Goal: Task Accomplishment & Management: Use online tool/utility

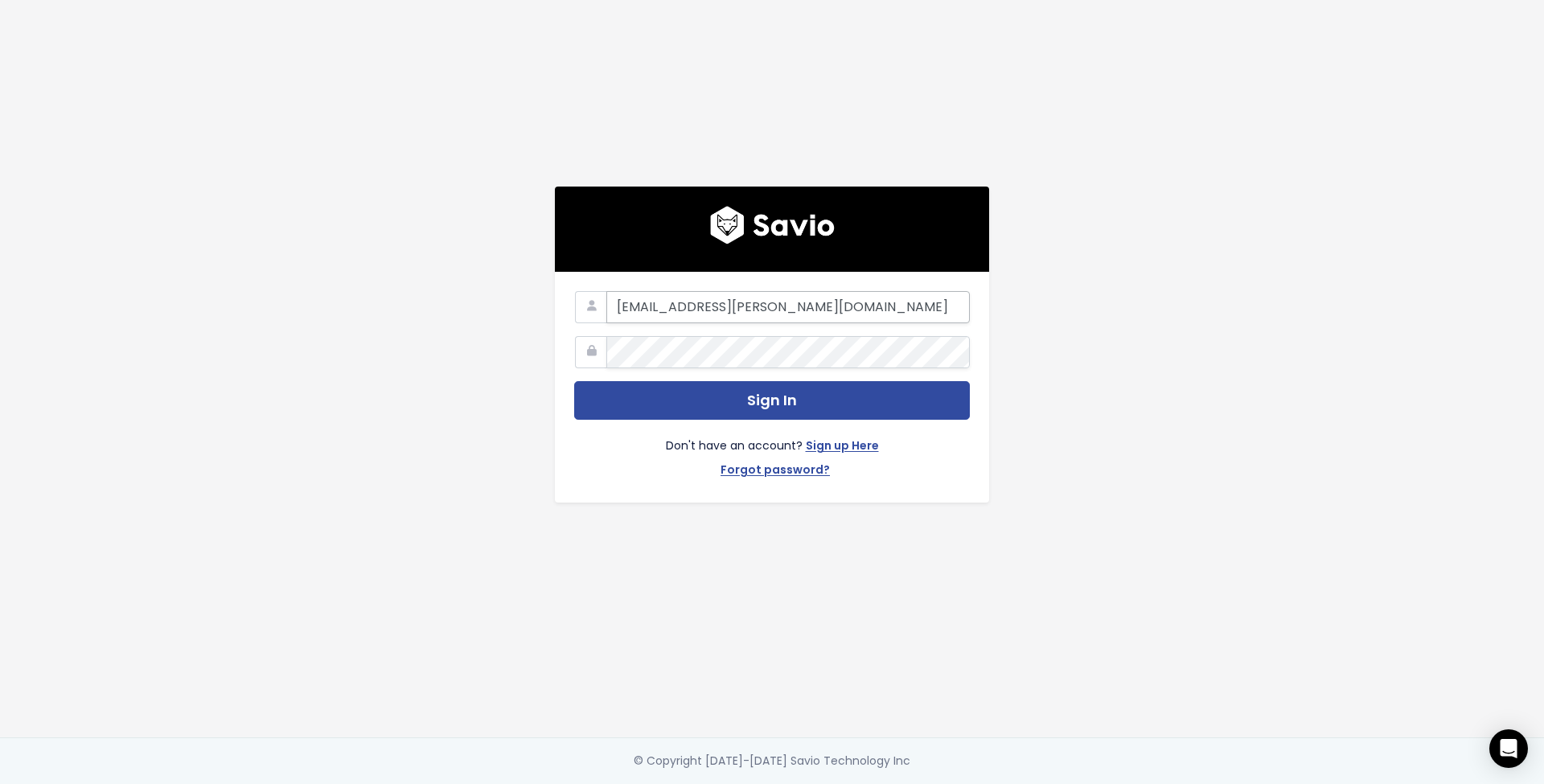
type input "[EMAIL_ADDRESS][PERSON_NAME][DOMAIN_NAME]"
click at [765, 395] on button "Sign In" at bounding box center [772, 401] width 396 height 40
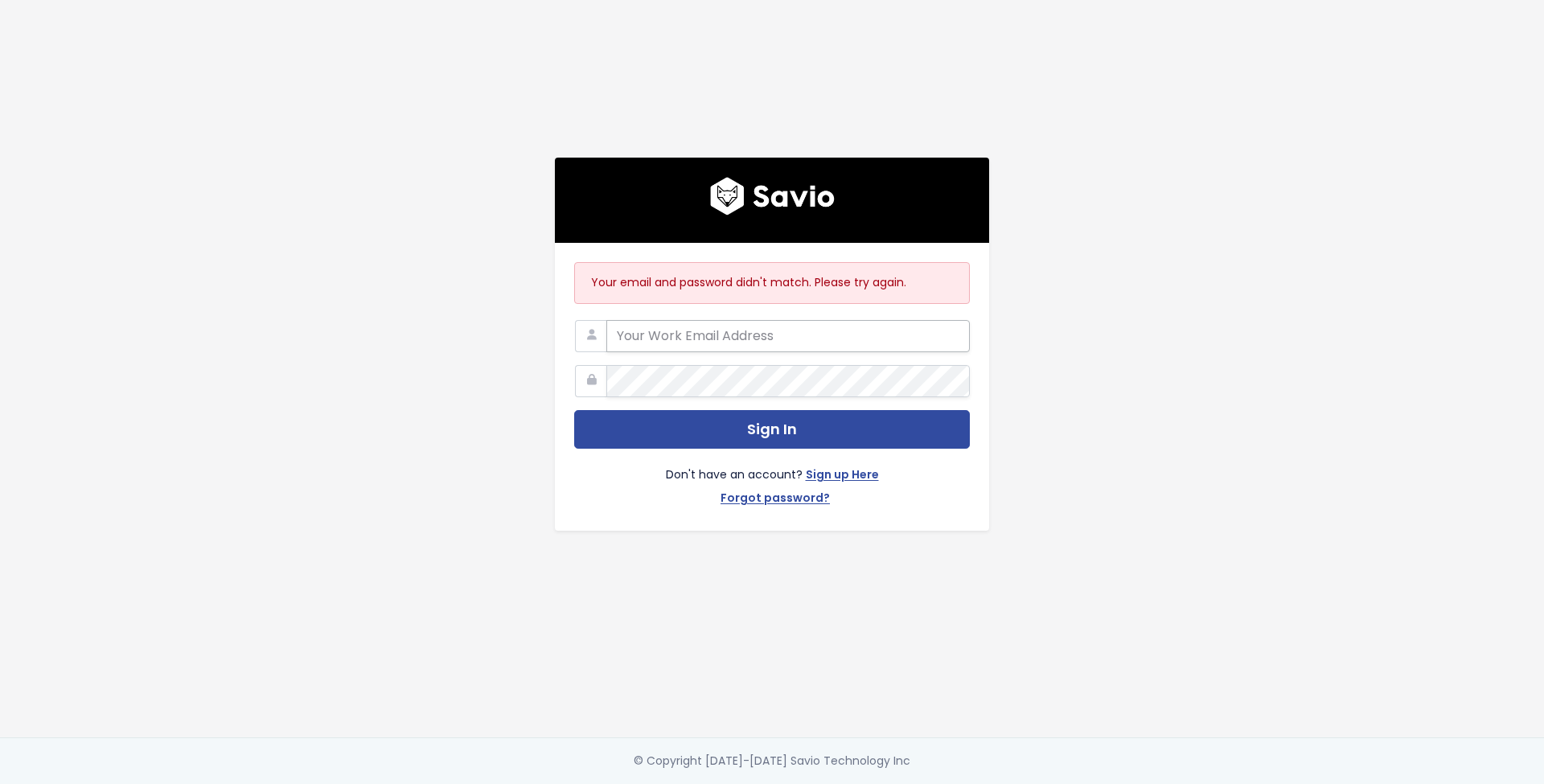
click at [701, 331] on input "email" at bounding box center [788, 336] width 363 height 32
type input "patryk.wysocki@surferseo.com"
click at [765, 423] on button "Sign In" at bounding box center [772, 430] width 396 height 40
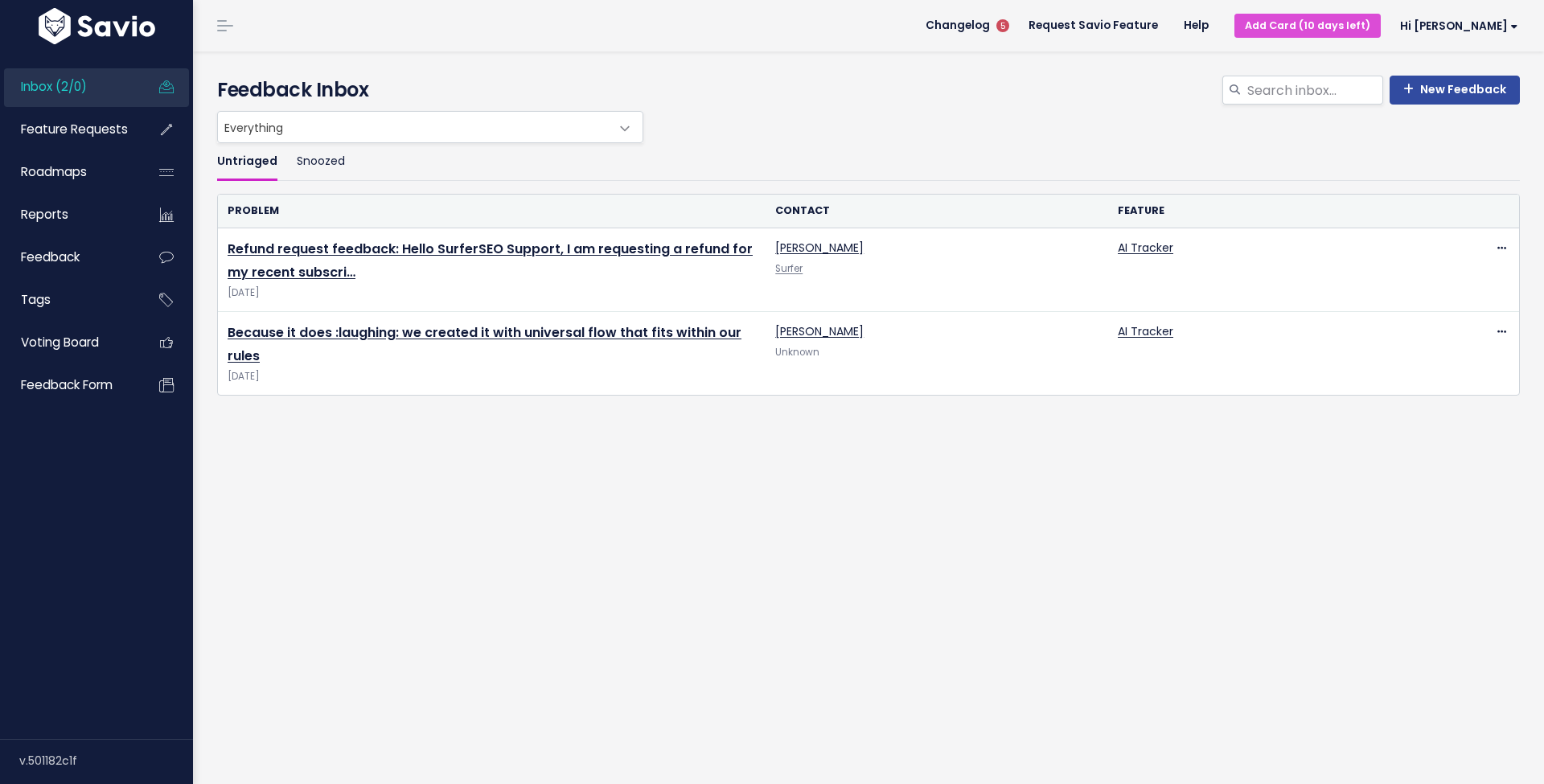
click at [707, 506] on div "Untriaged Snoozed Problem Contact Feature Refund request feedback: Hello Surfer…" at bounding box center [868, 334] width 1326 height 381
click at [1453, 31] on span "Hi Patryk" at bounding box center [1459, 25] width 118 height 12
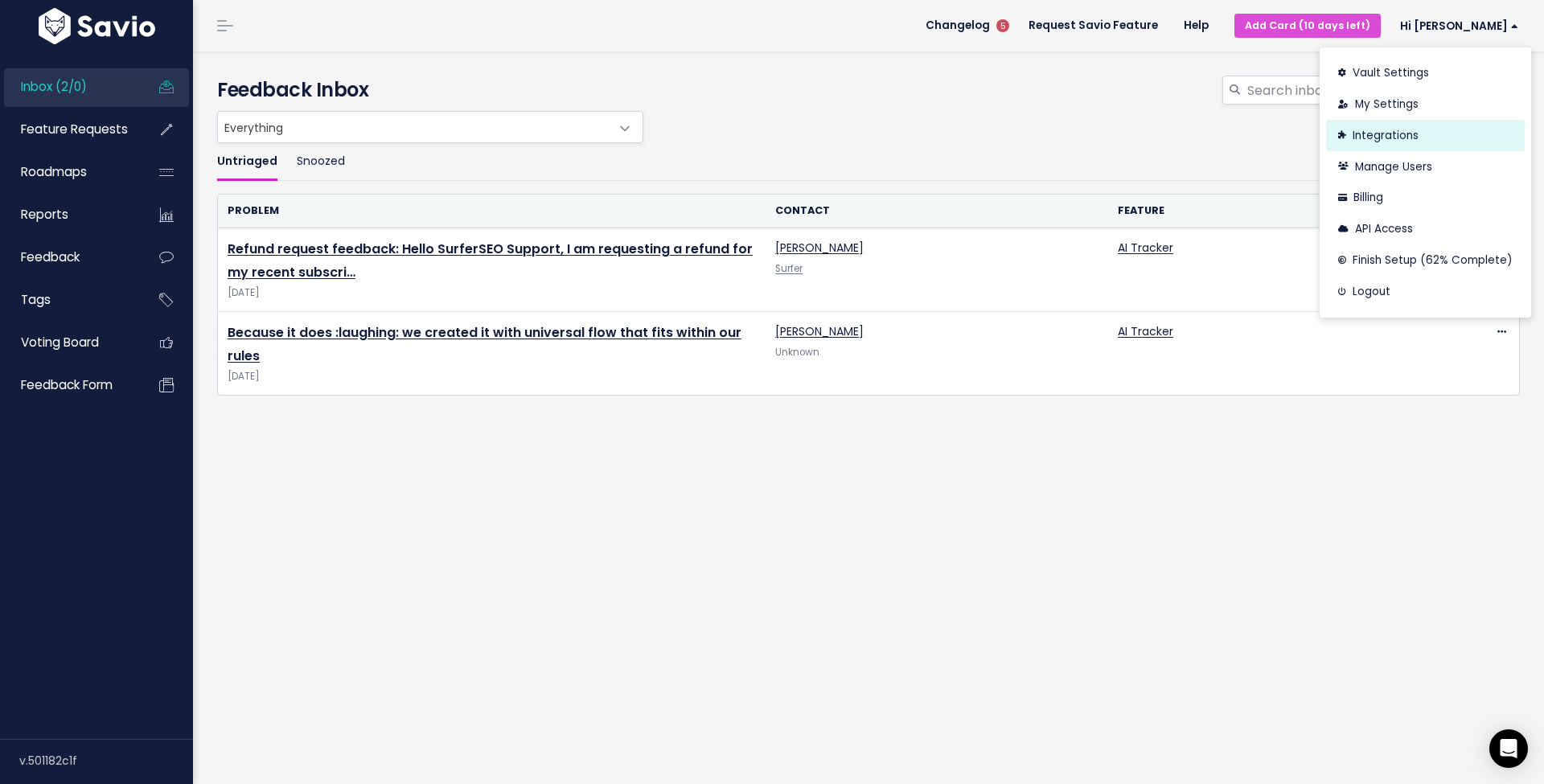
click at [1406, 130] on link "Integrations" at bounding box center [1425, 135] width 199 height 31
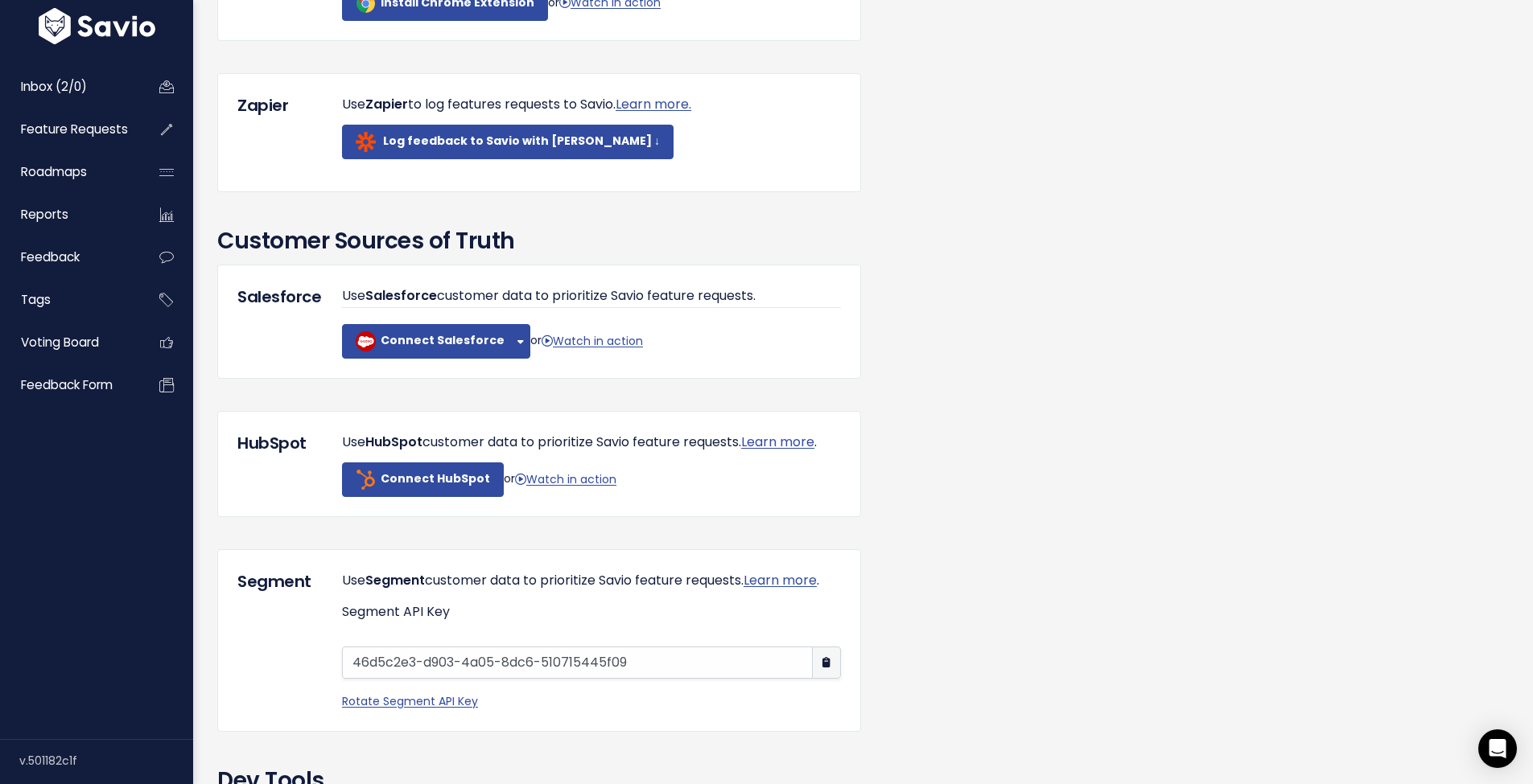
scroll to position [190, 0]
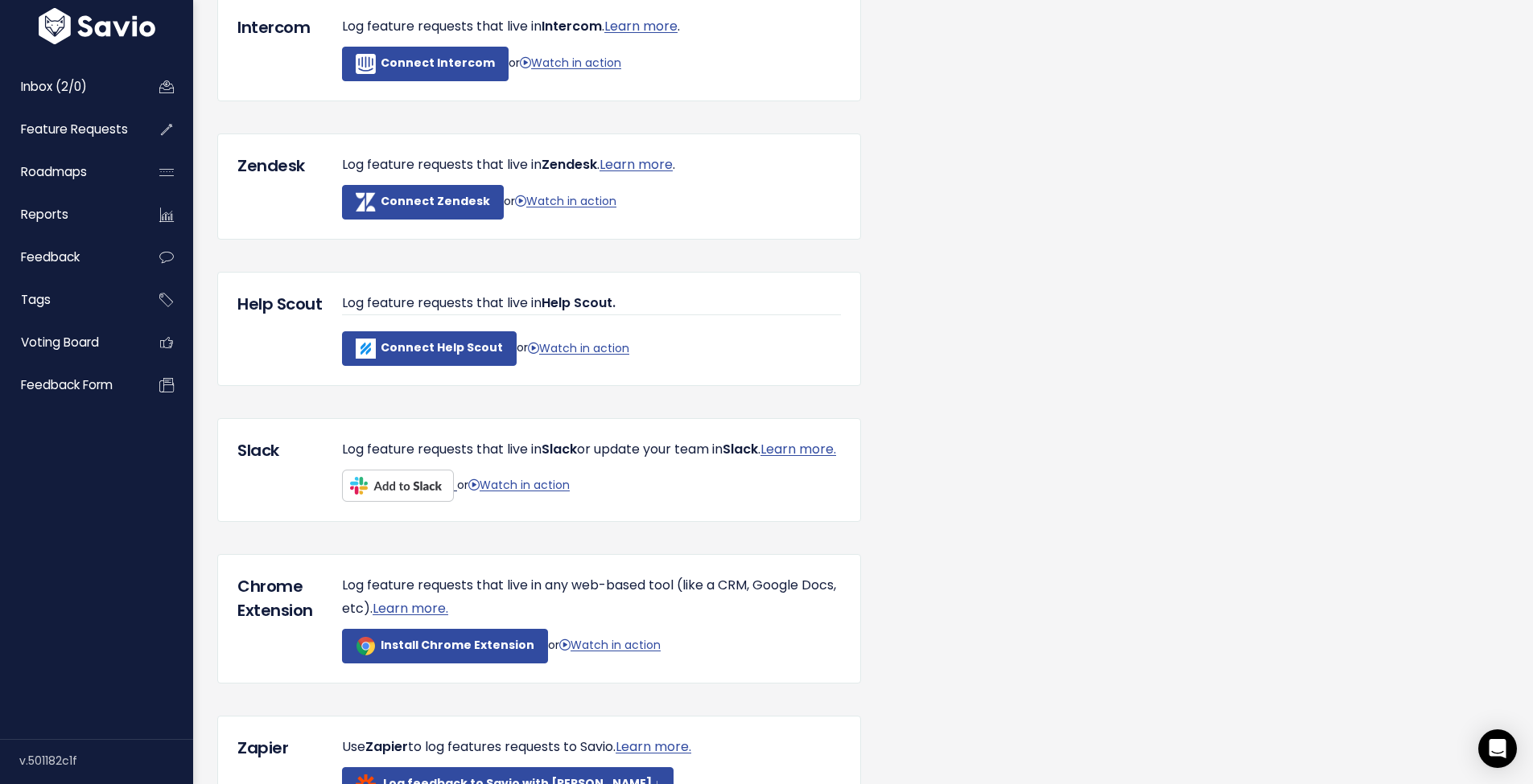
click at [400, 502] on img at bounding box center [398, 486] width 112 height 32
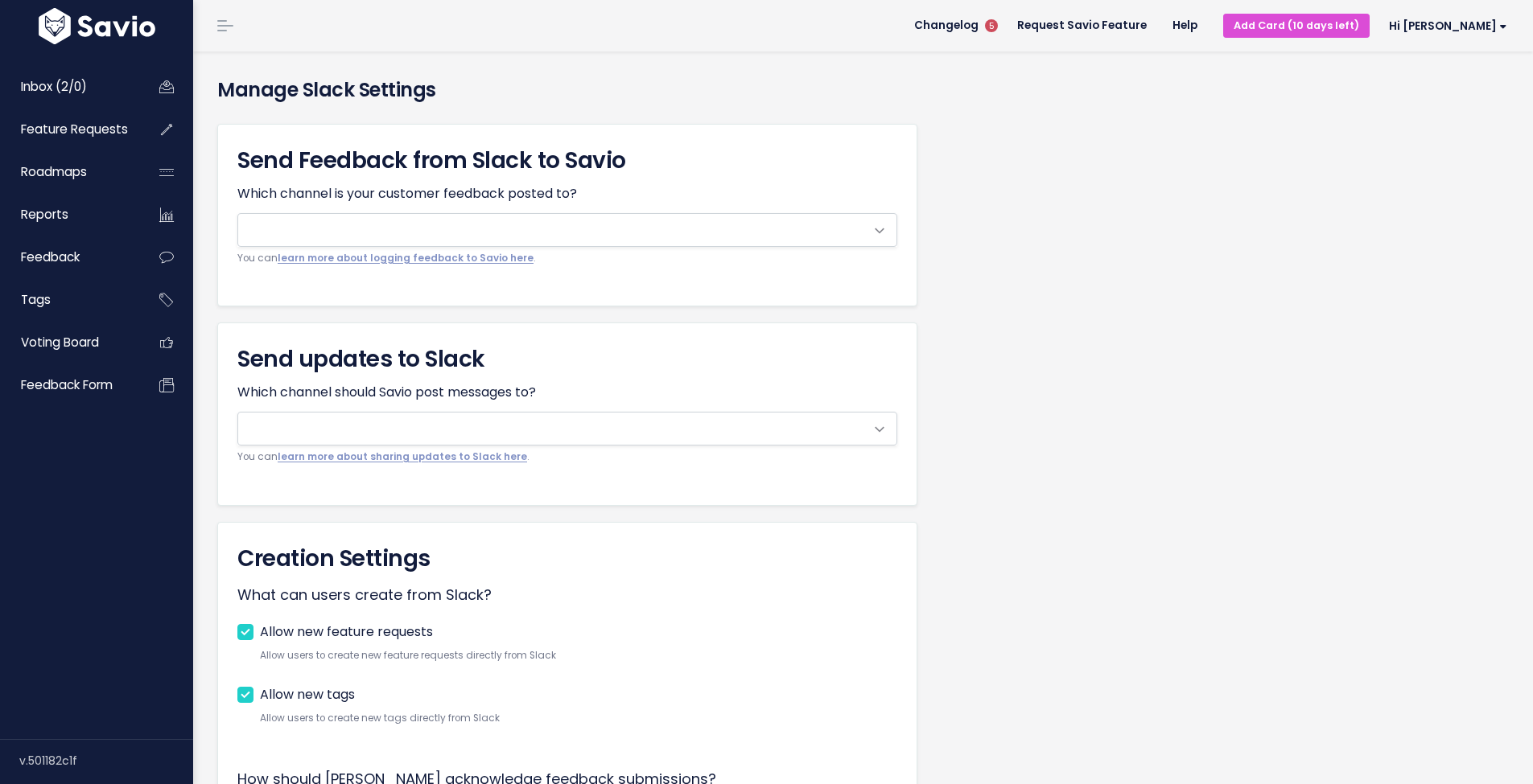
click at [515, 230] on span at bounding box center [551, 230] width 626 height 32
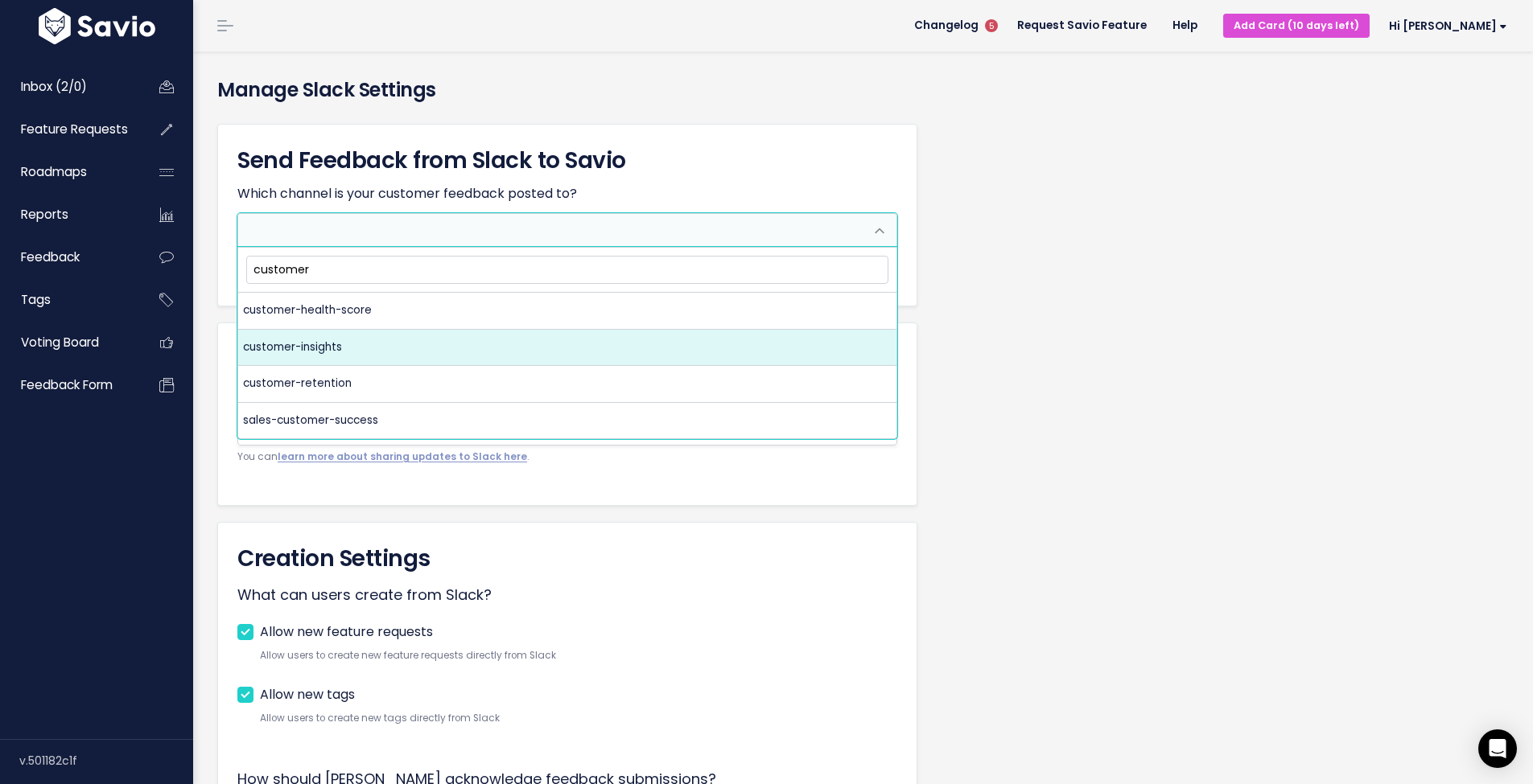
type input "customer"
select select "CEDR7THR8"
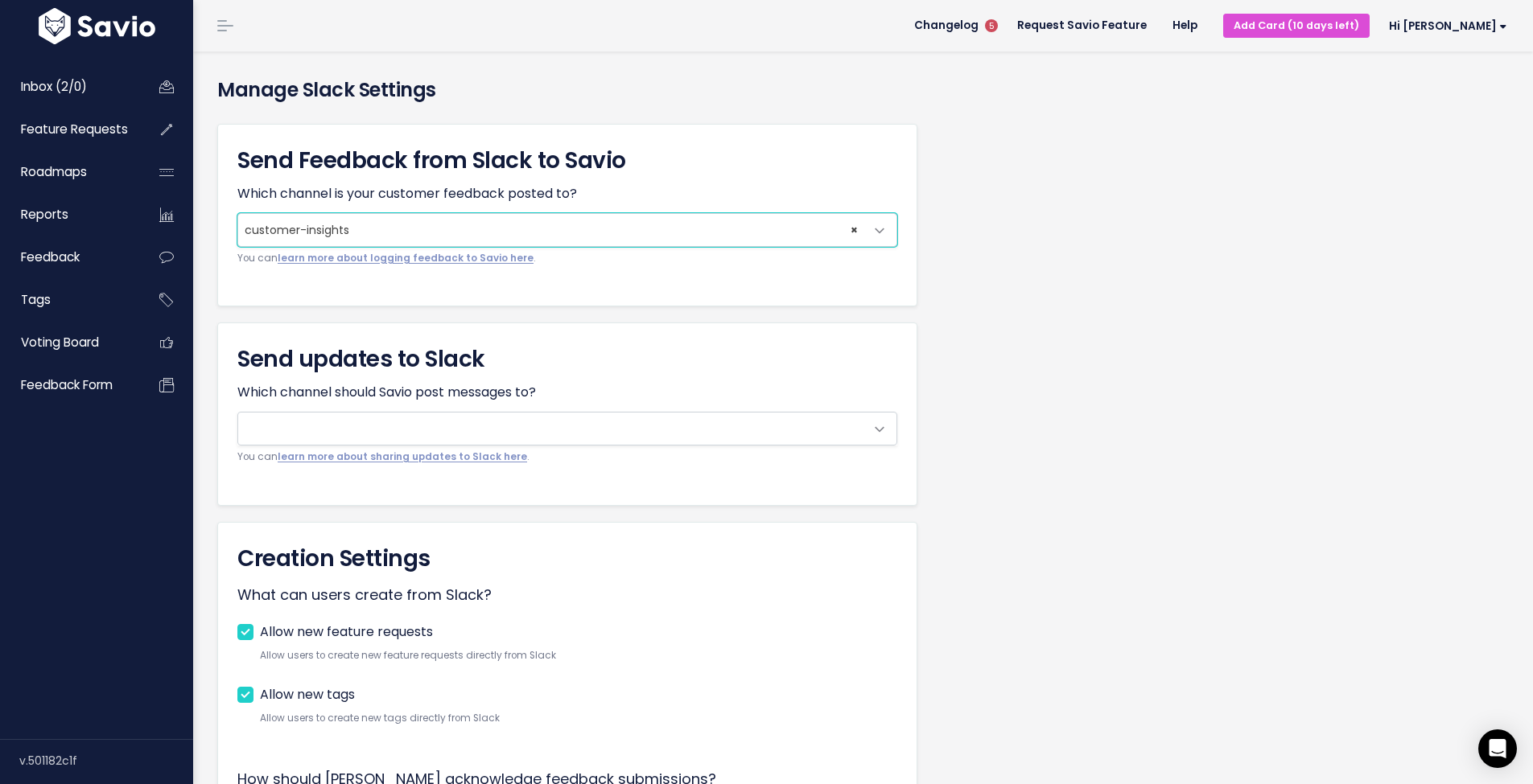
scroll to position [27, 0]
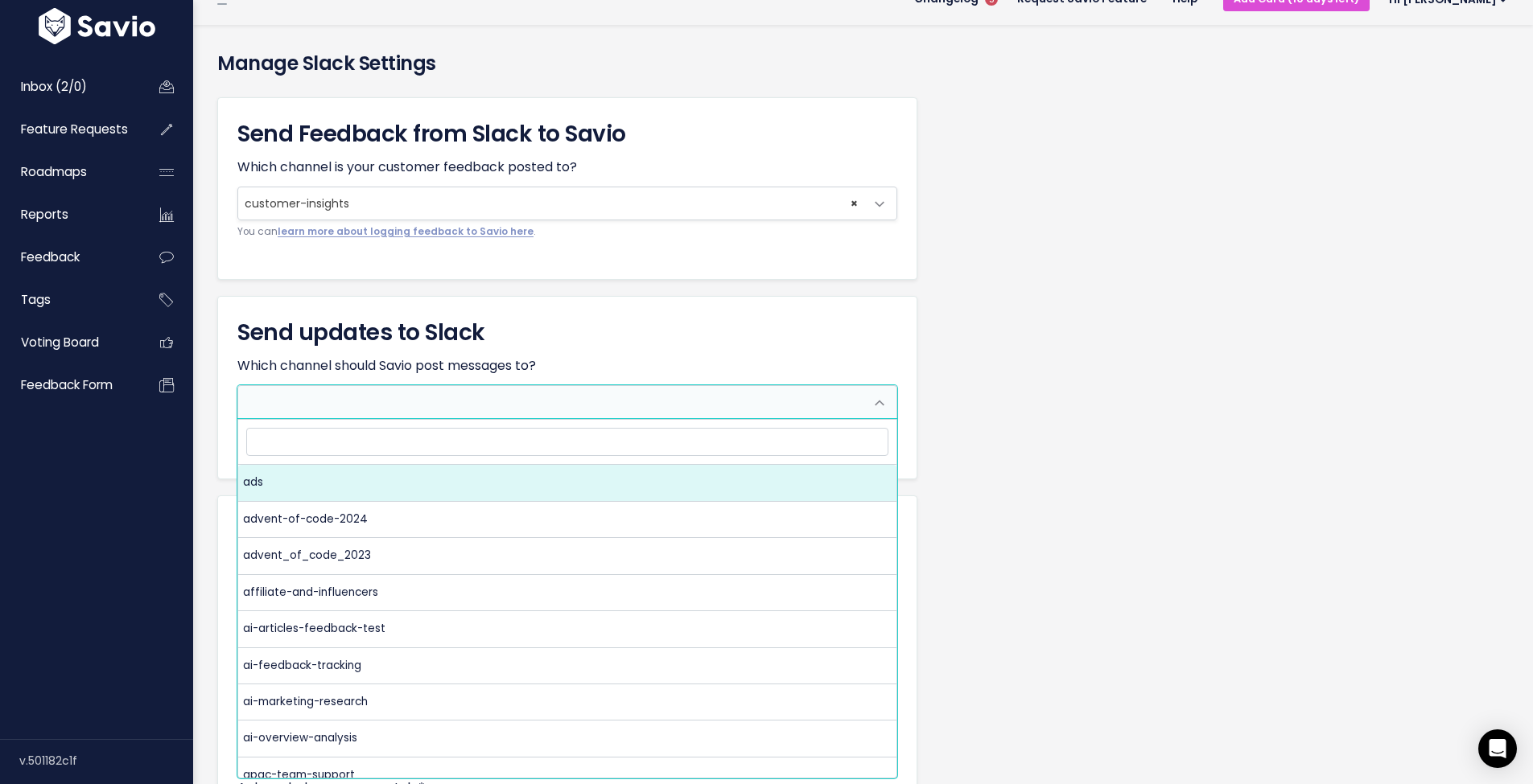
click at [279, 402] on span at bounding box center [551, 402] width 626 height 32
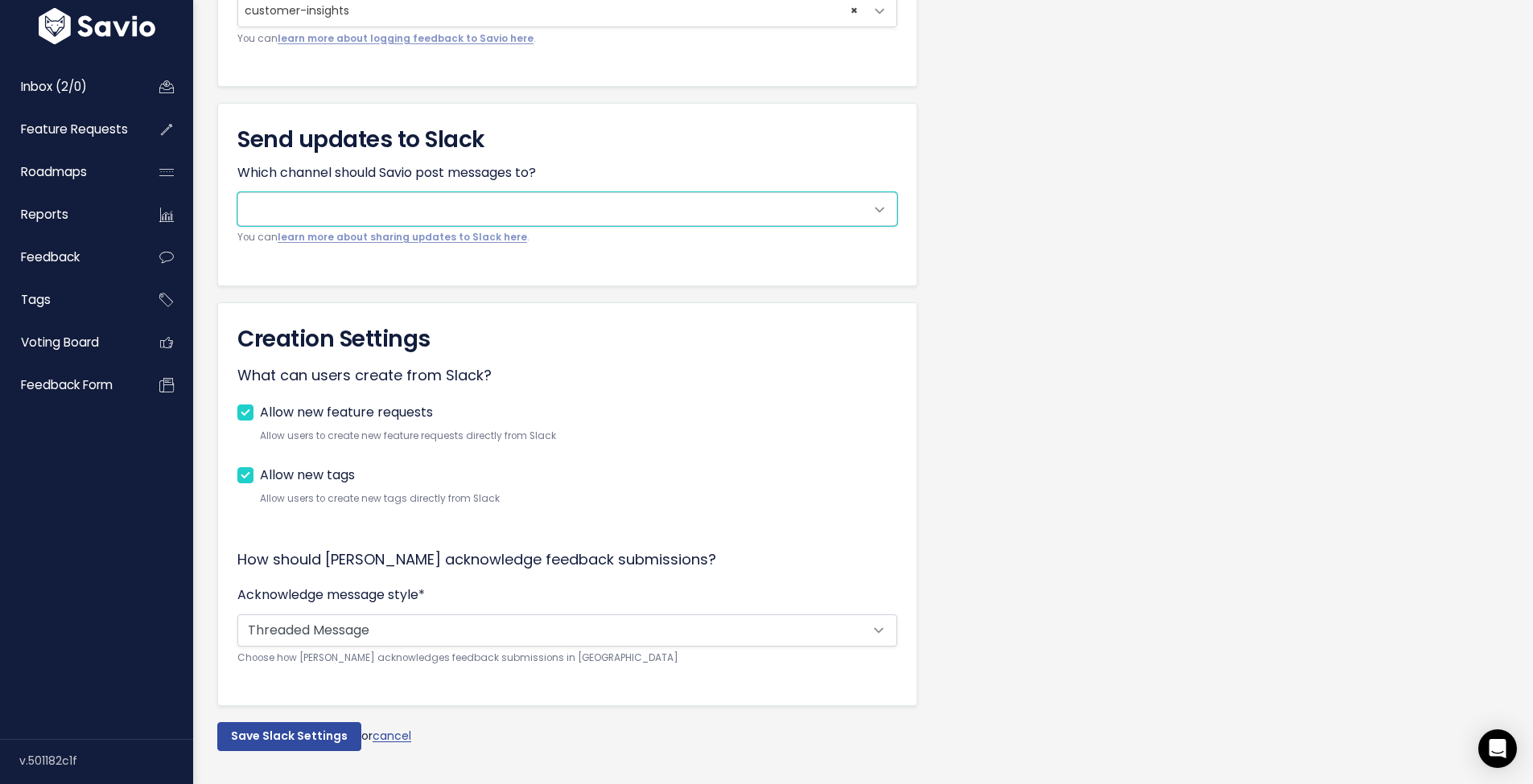
scroll to position [258, 0]
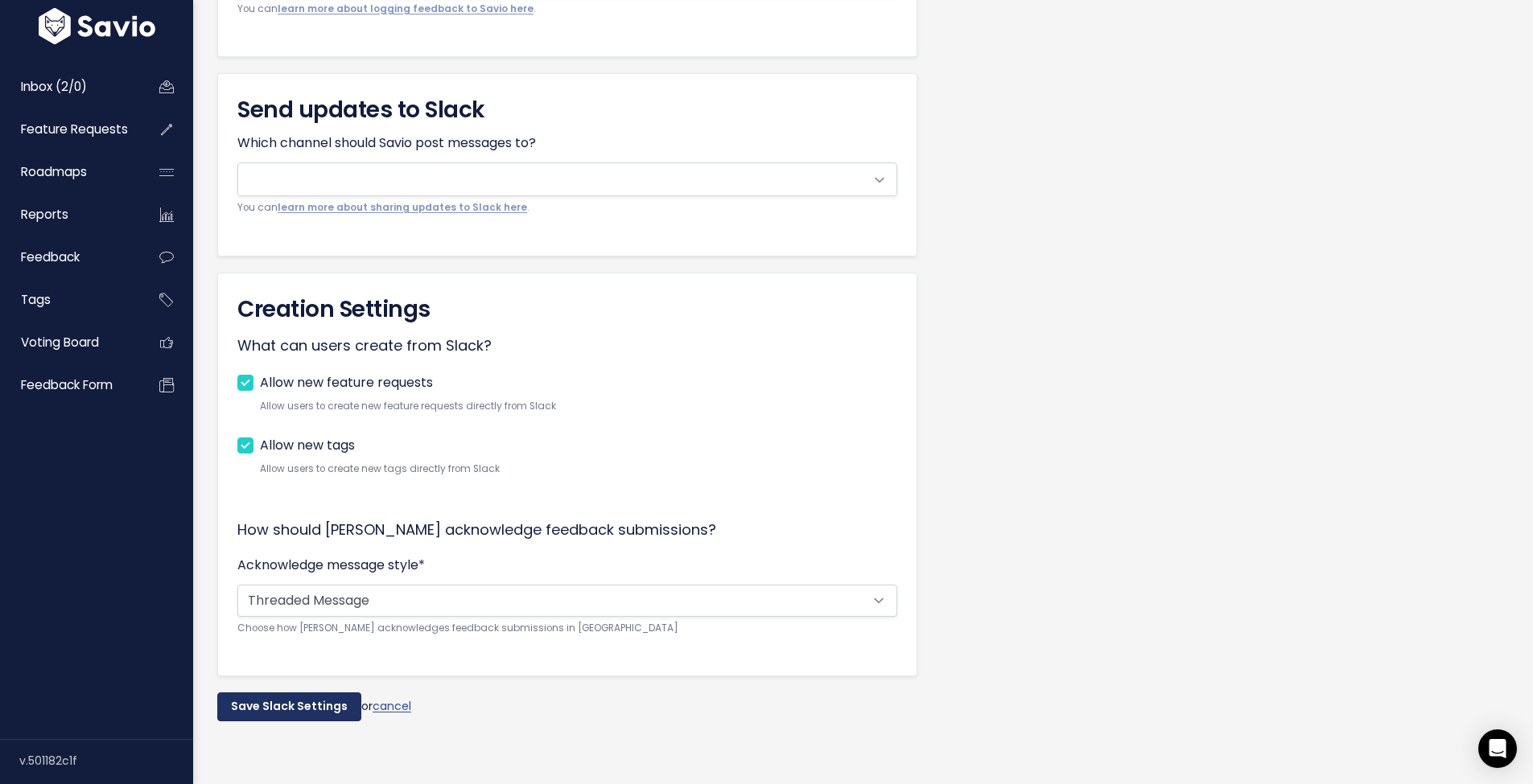
click at [278, 692] on input "Save Slack Settings" at bounding box center [289, 707] width 144 height 29
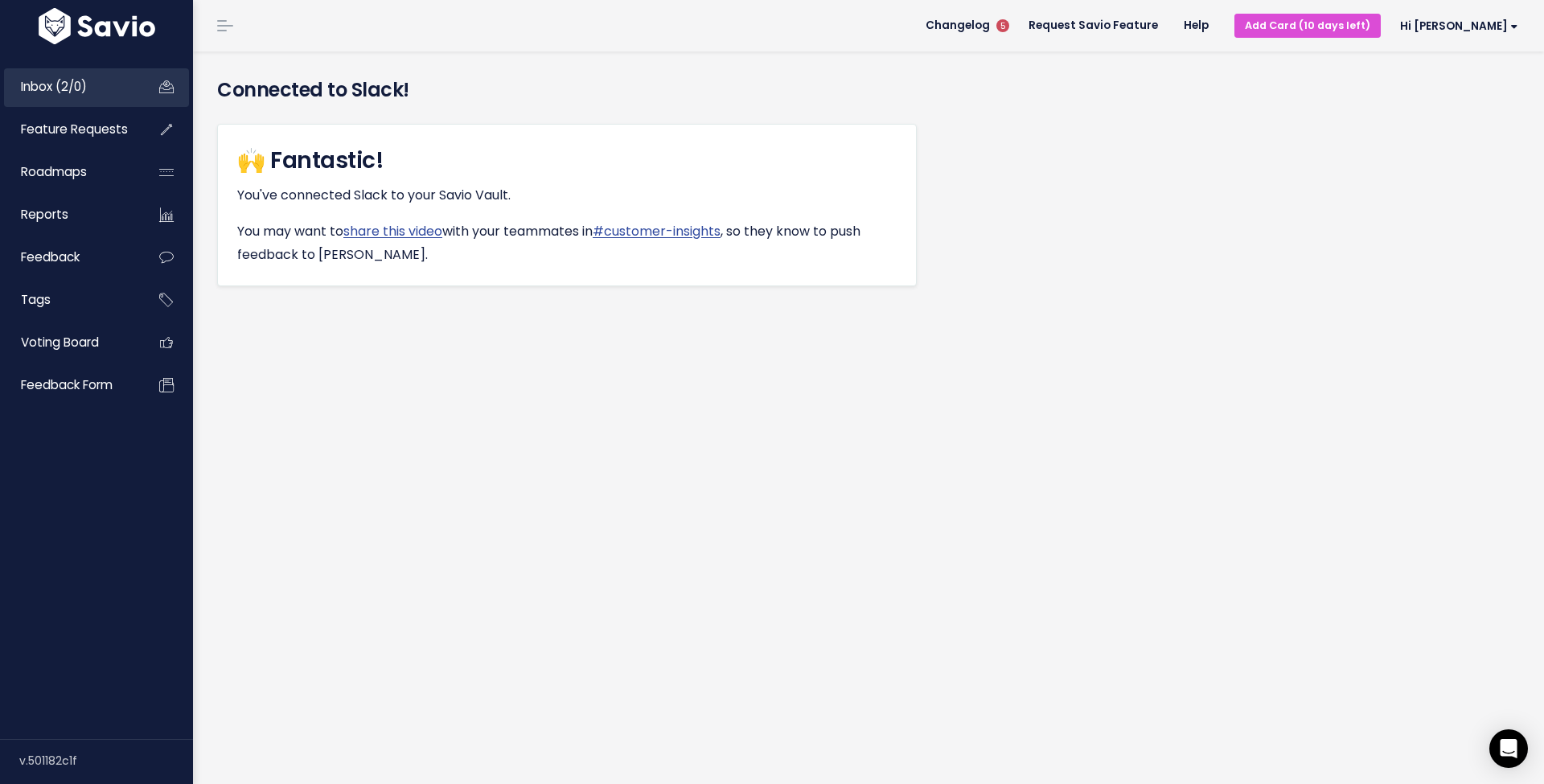
click at [92, 99] on link "Inbox (2/0)" at bounding box center [68, 86] width 129 height 37
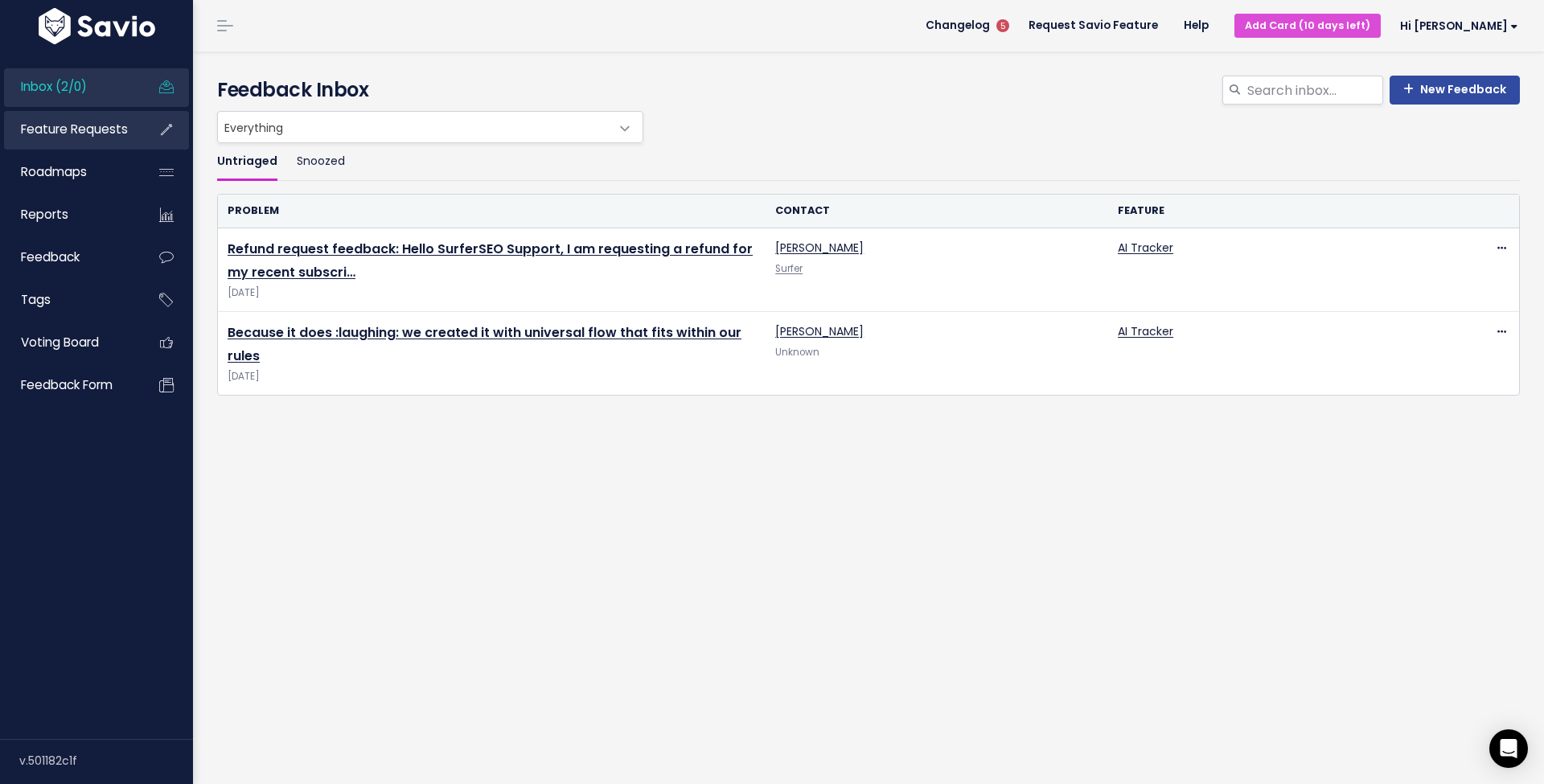
click at [73, 124] on span "Feature Requests" at bounding box center [74, 129] width 107 height 17
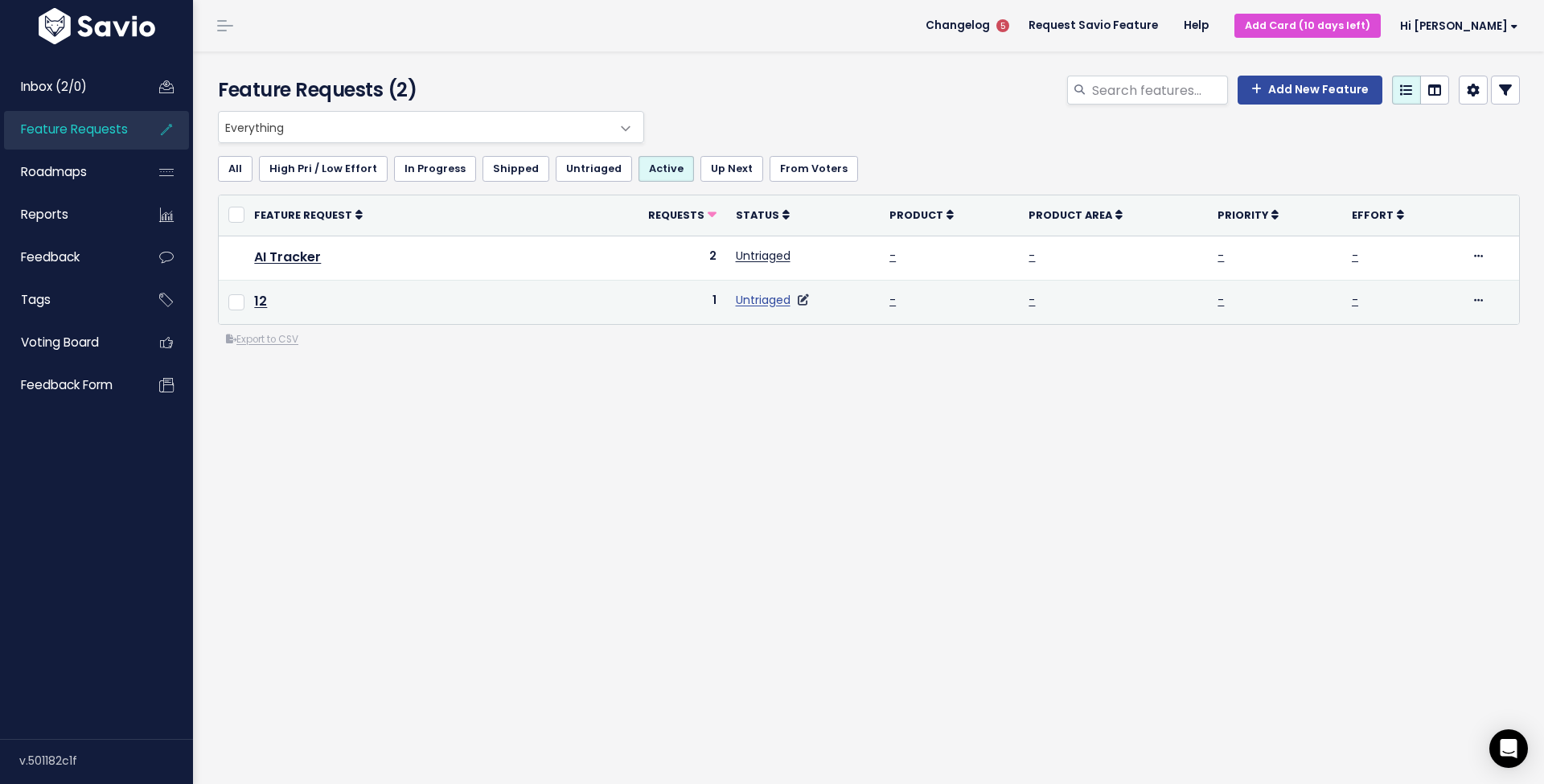
click at [763, 298] on link "Untriaged" at bounding box center [763, 300] width 55 height 16
click at [802, 298] on icon at bounding box center [803, 299] width 12 height 12
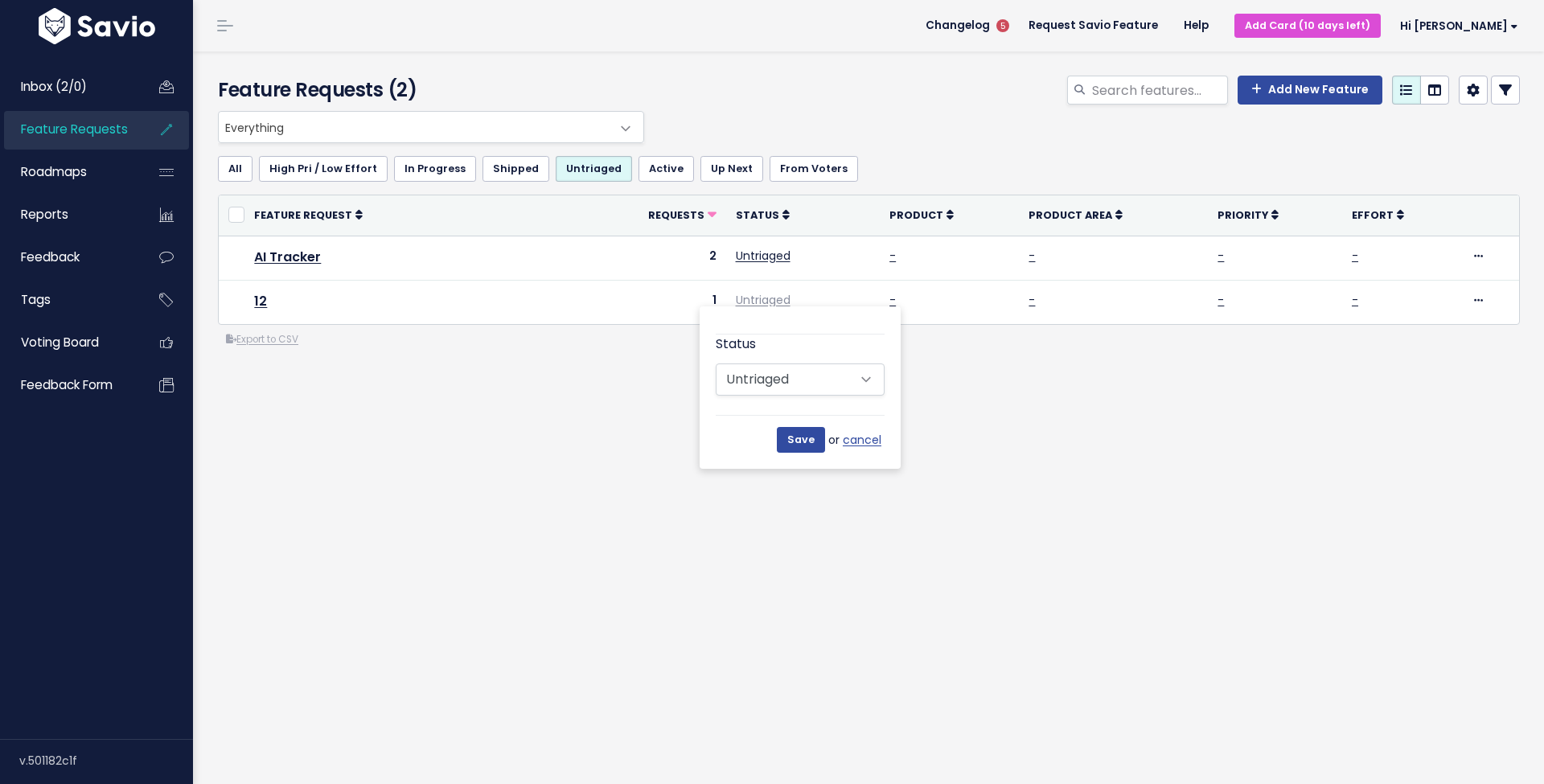
click at [808, 399] on div "Status Untriaged Under Consideration Planned In Progress Shipped Closed Won't d…" at bounding box center [800, 388] width 169 height 130
click at [708, 534] on div "Feature Requests (2) Add New Feature Everything Any Product: Any Product Area A…" at bounding box center [869, 417] width 1351 height 733
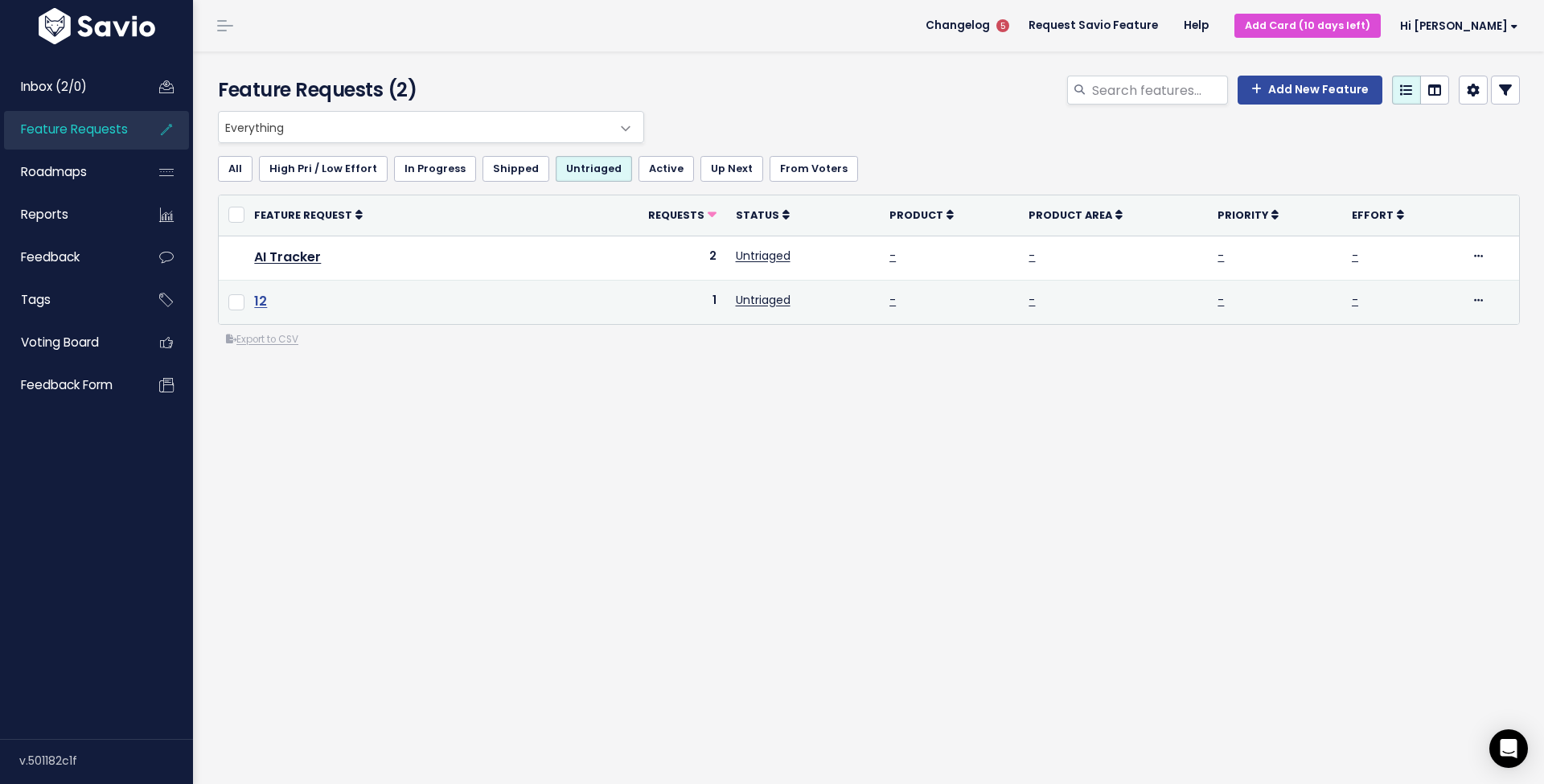
click at [263, 300] on link "12" at bounding box center [261, 301] width 13 height 19
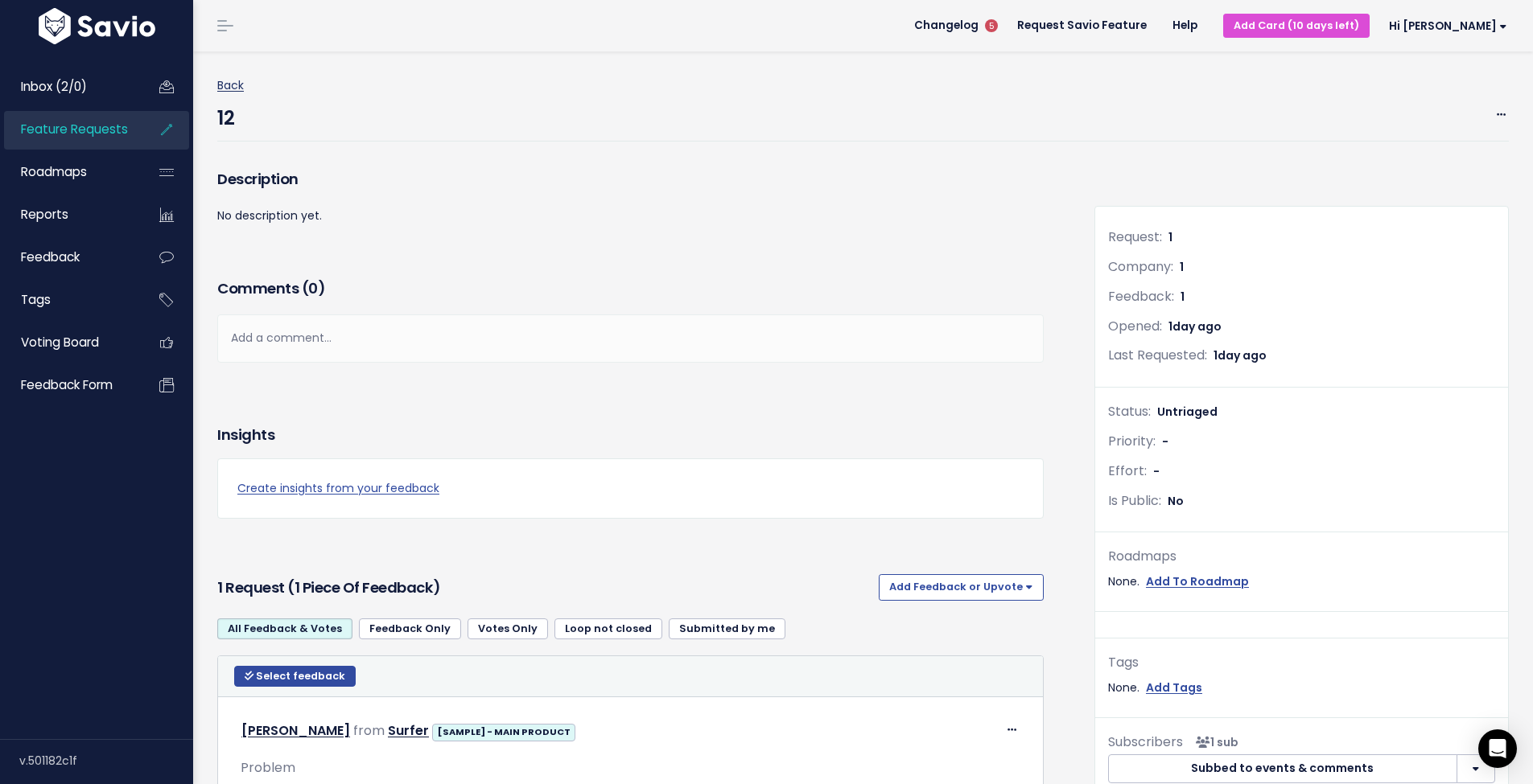
click at [230, 85] on link "Back" at bounding box center [230, 85] width 27 height 16
